Goal: Task Accomplishment & Management: Manage account settings

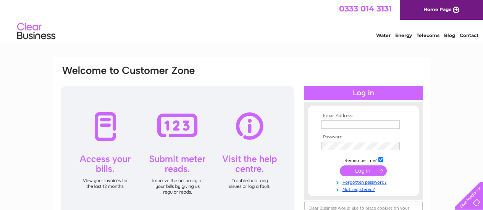
scroll to position [38, 0]
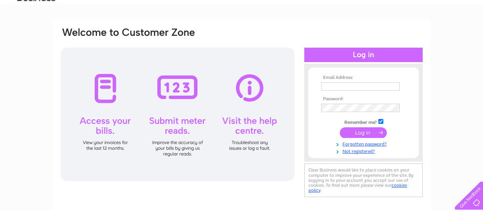
drag, startPoint x: 103, startPoint y: 92, endPoint x: 163, endPoint y: 195, distance: 118.6
click at [163, 195] on div "Email Address: Password:" at bounding box center [242, 126] width 378 height 214
click at [337, 85] on input "text" at bounding box center [360, 86] width 79 height 9
type input "bc@copsey-comms.com"
click at [362, 134] on input "submit" at bounding box center [363, 132] width 47 height 11
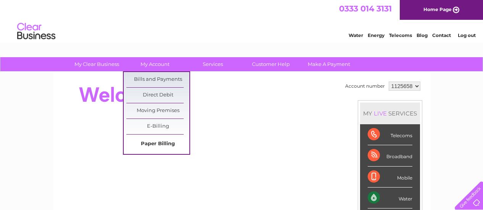
click at [146, 146] on link "Paper Billing" at bounding box center [157, 144] width 63 height 15
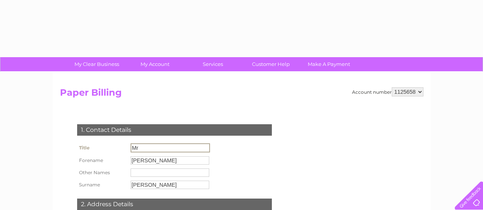
click at [150, 145] on input "Mr" at bounding box center [169, 147] width 79 height 9
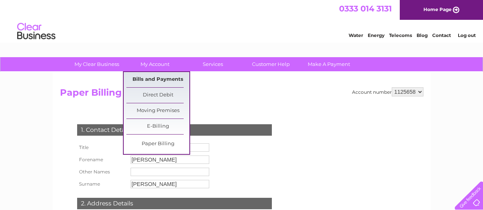
click at [156, 77] on link "Bills and Payments" at bounding box center [157, 79] width 63 height 15
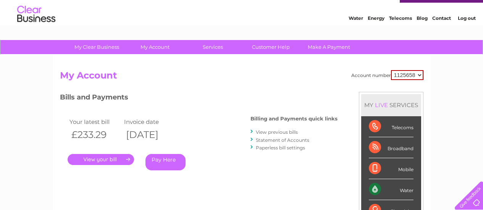
scroll to position [38, 0]
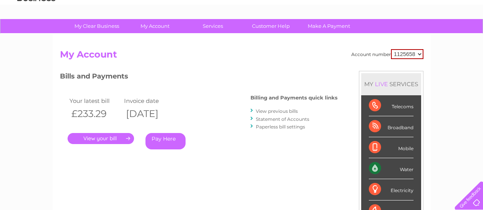
click at [90, 138] on link "." at bounding box center [101, 138] width 66 height 11
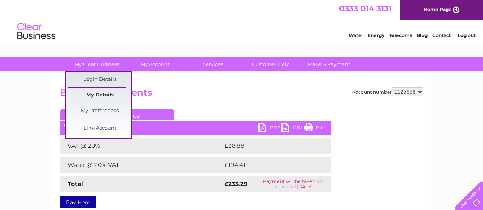
click at [97, 96] on link "My Details" at bounding box center [99, 95] width 63 height 15
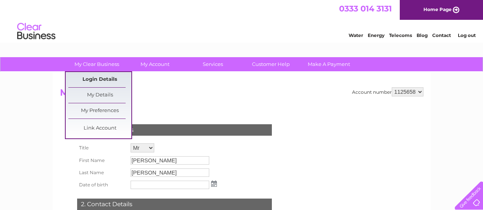
click at [104, 81] on link "Login Details" at bounding box center [99, 79] width 63 height 15
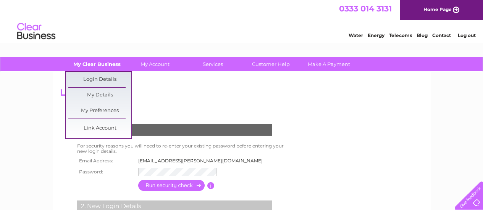
click at [79, 63] on link "My Clear Business" at bounding box center [96, 64] width 63 height 14
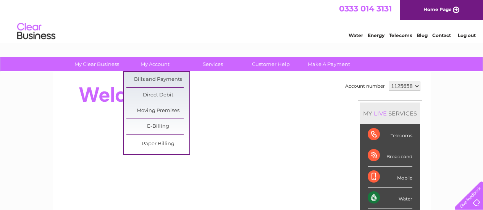
click at [146, 66] on link "My Account" at bounding box center [154, 64] width 63 height 14
click at [150, 76] on link "Bills and Payments" at bounding box center [157, 79] width 63 height 15
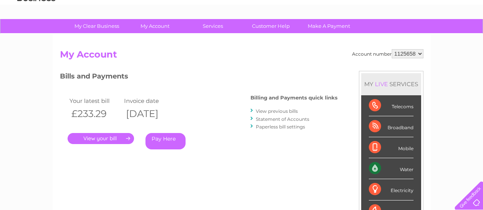
click at [101, 139] on link "." at bounding box center [101, 138] width 66 height 11
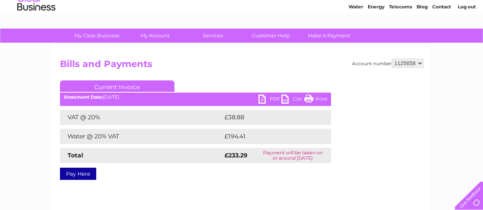
scroll to position [38, 0]
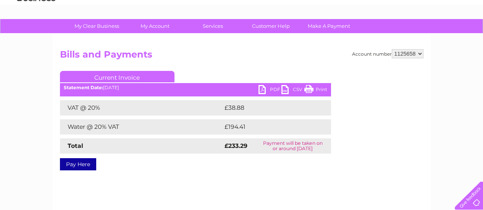
click at [265, 89] on link "PDF" at bounding box center [269, 90] width 23 height 11
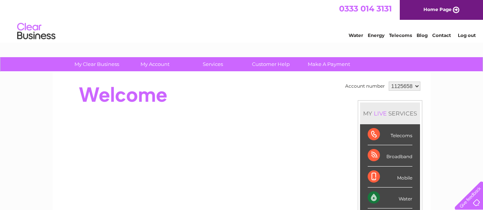
click at [443, 34] on link "Contact" at bounding box center [441, 35] width 19 height 6
